Goal: Find specific page/section: Find specific page/section

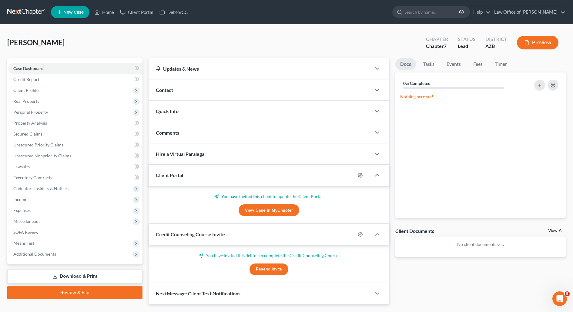
click at [266, 209] on link "View Case in MyChapter" at bounding box center [269, 210] width 61 height 12
drag, startPoint x: 25, startPoint y: 42, endPoint x: 73, endPoint y: 43, distance: 48.8
click at [74, 43] on div "[PERSON_NAME] Upgraded Chapter Chapter 7 Status Lead District [GEOGRAPHIC_DATA]…" at bounding box center [286, 45] width 558 height 26
copy span "[PERSON_NAME]"
click at [136, 14] on link "Client Portal" at bounding box center [136, 12] width 39 height 11
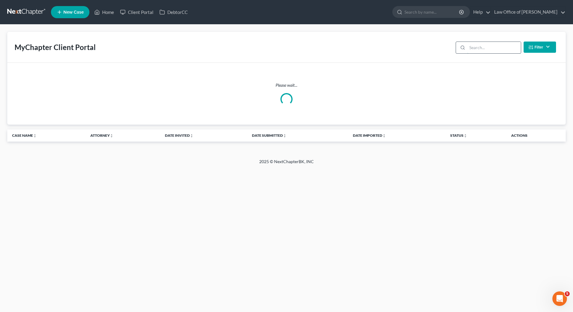
click at [488, 46] on input "search" at bounding box center [494, 48] width 54 height 12
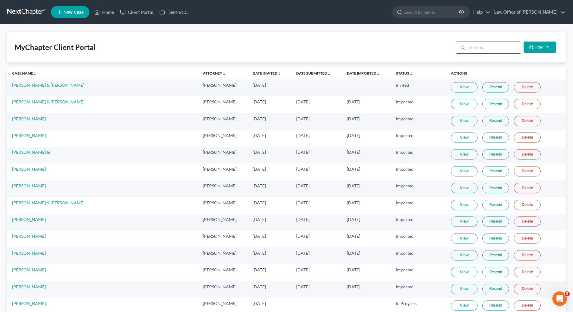
click at [486, 47] on input "search" at bounding box center [494, 48] width 54 height 12
paste input "[PERSON_NAME]"
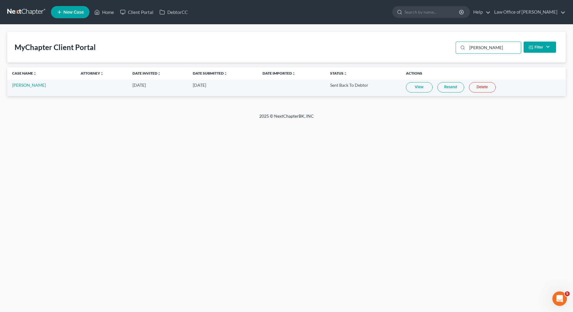
type input "[PERSON_NAME]"
click at [414, 89] on link "View" at bounding box center [419, 87] width 27 height 10
click at [417, 86] on link "View" at bounding box center [419, 87] width 27 height 10
